Goal: Task Accomplishment & Management: Manage account settings

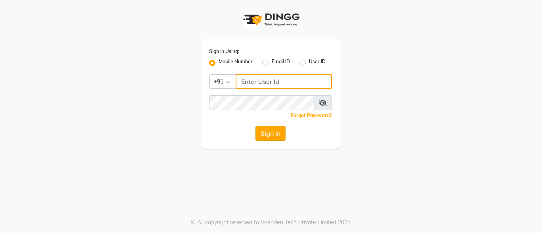
type input "9810390117"
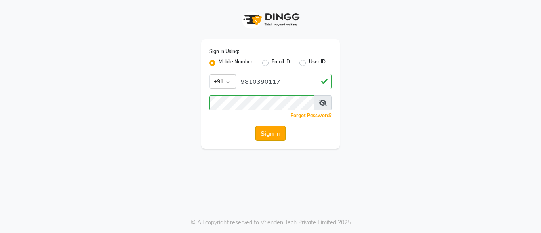
click at [279, 136] on button "Sign In" at bounding box center [271, 133] width 30 height 15
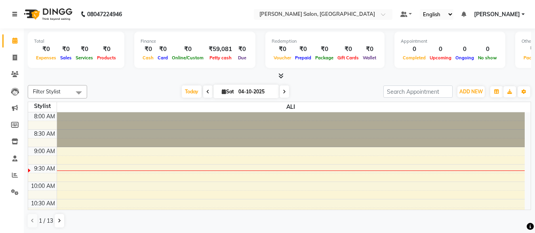
click at [13, 17] on link at bounding box center [16, 14] width 8 height 22
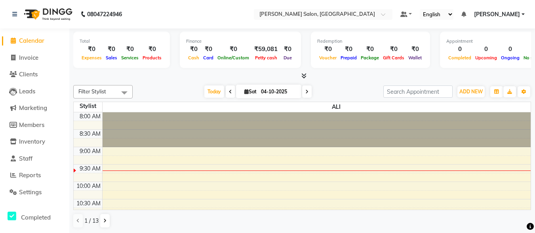
click at [27, 40] on span "Calendar" at bounding box center [31, 41] width 25 height 8
click at [31, 171] on link "Reports" at bounding box center [34, 175] width 65 height 9
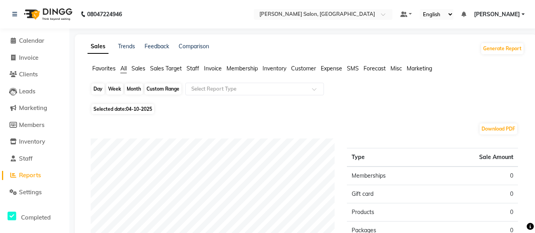
click at [94, 91] on div "Day" at bounding box center [98, 89] width 13 height 11
select select "10"
select select "2025"
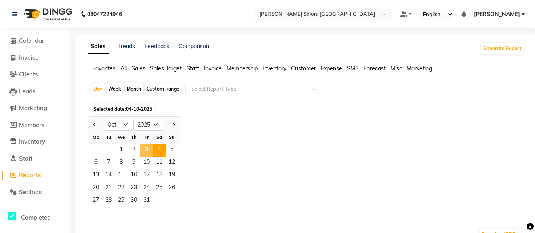
click at [145, 147] on span "3" at bounding box center [146, 150] width 13 height 13
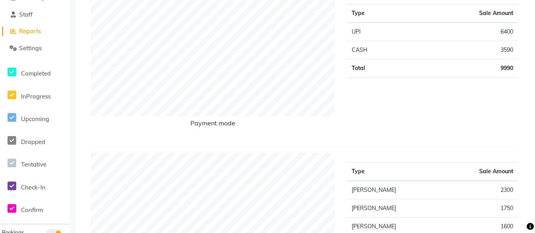
scroll to position [119, 0]
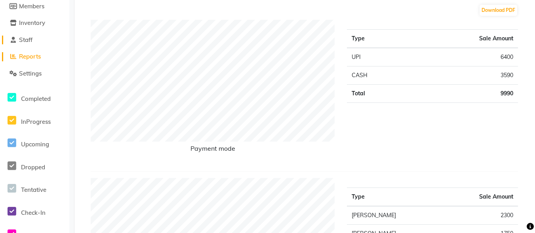
click at [18, 41] on span at bounding box center [13, 40] width 12 height 9
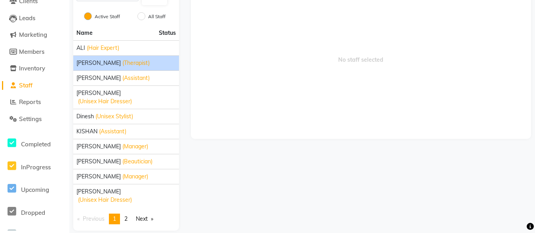
scroll to position [74, 0]
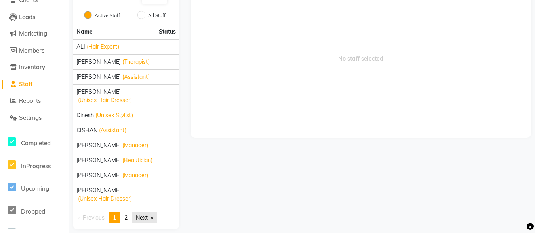
click at [153, 213] on link "Next page" at bounding box center [144, 218] width 25 height 11
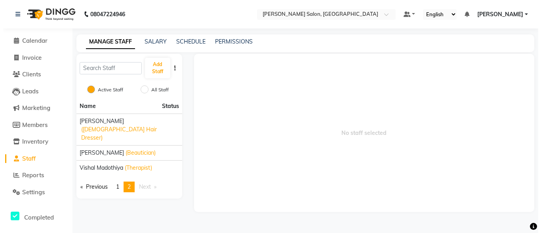
scroll to position [0, 0]
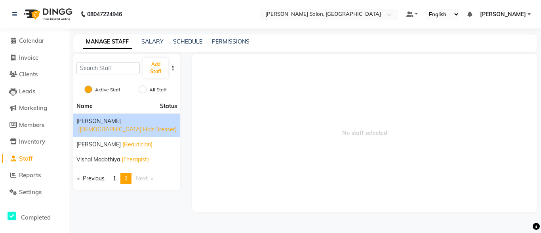
click at [99, 122] on div "[PERSON_NAME] ([DEMOGRAPHIC_DATA] Hair Dresser)" at bounding box center [126, 125] width 101 height 17
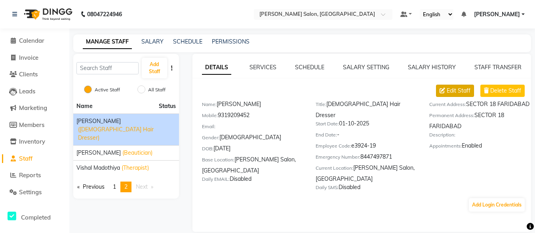
click at [468, 88] on span "Edit Staff" at bounding box center [459, 91] width 24 height 8
select select "[DEMOGRAPHIC_DATA]"
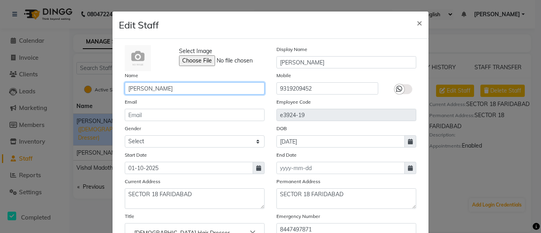
click at [155, 85] on input "[PERSON_NAME]" at bounding box center [195, 88] width 140 height 12
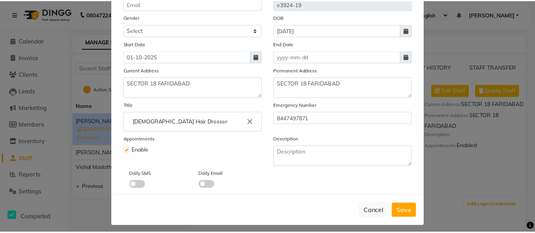
scroll to position [116, 0]
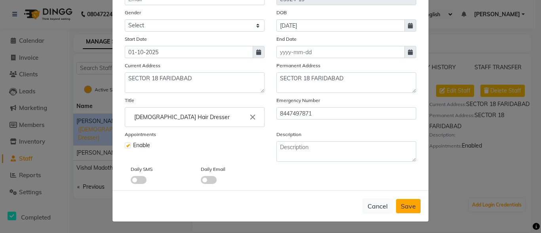
type input "SHAHZAD"
click at [411, 205] on span "Save" at bounding box center [408, 206] width 15 height 8
select select
checkbox input "false"
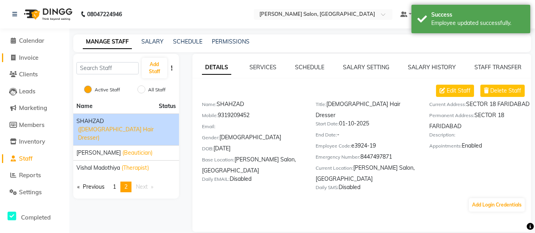
click at [27, 56] on span "Invoice" at bounding box center [28, 58] width 19 height 8
select select "service"
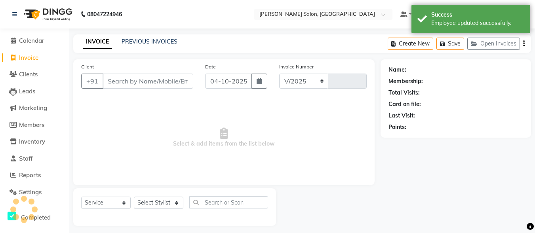
select select "8959"
type input "0117"
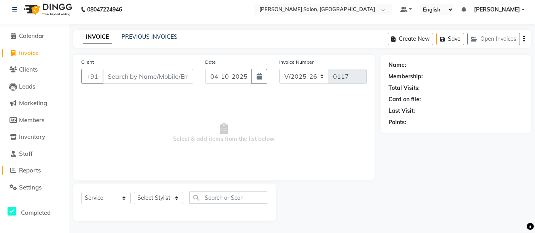
click at [33, 168] on span "Reports" at bounding box center [30, 171] width 22 height 8
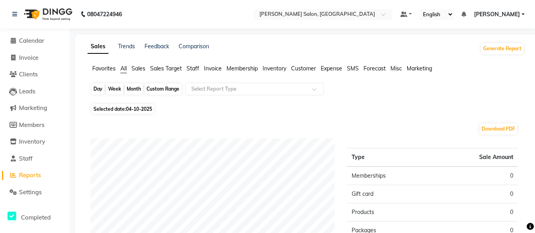
click at [99, 93] on div "Day" at bounding box center [98, 89] width 13 height 11
select select "10"
select select "2025"
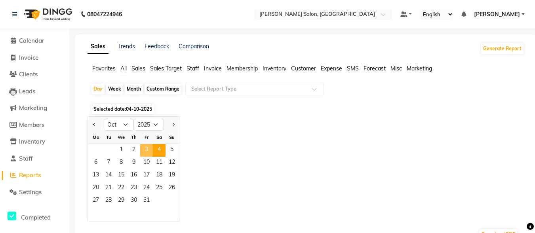
click at [146, 153] on span "3" at bounding box center [146, 150] width 13 height 13
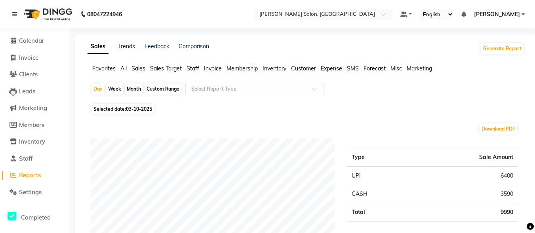
click at [42, 46] on li "Calendar" at bounding box center [34, 40] width 69 height 17
click at [21, 42] on span "Calendar" at bounding box center [31, 41] width 25 height 8
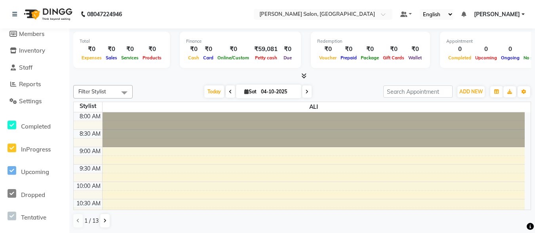
scroll to position [79, 0]
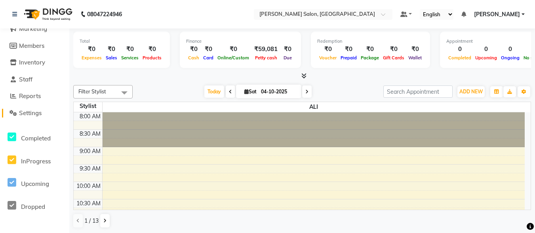
click at [23, 109] on span "Settings" at bounding box center [30, 113] width 23 height 8
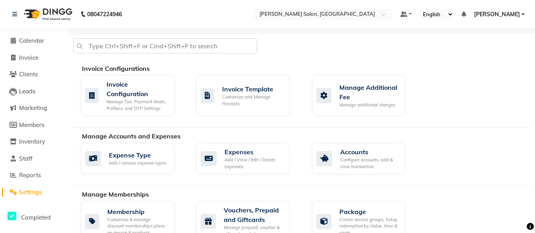
scroll to position [198, 0]
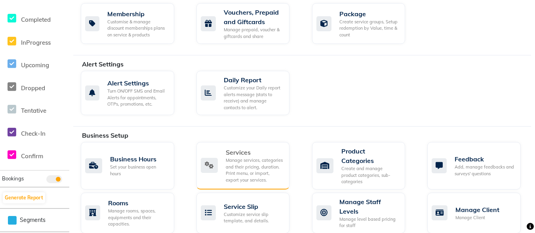
click at [244, 155] on div "Services" at bounding box center [255, 153] width 58 height 10
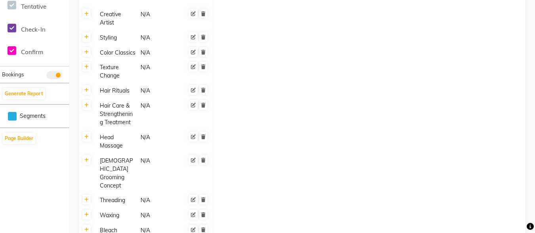
scroll to position [317, 0]
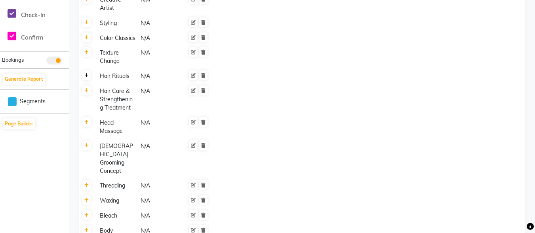
click at [89, 71] on link at bounding box center [86, 76] width 8 height 10
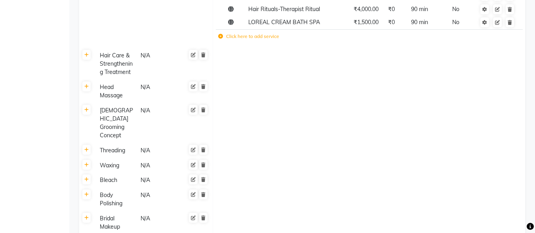
scroll to position [277, 0]
